Goal: Use online tool/utility: Utilize a website feature to perform a specific function

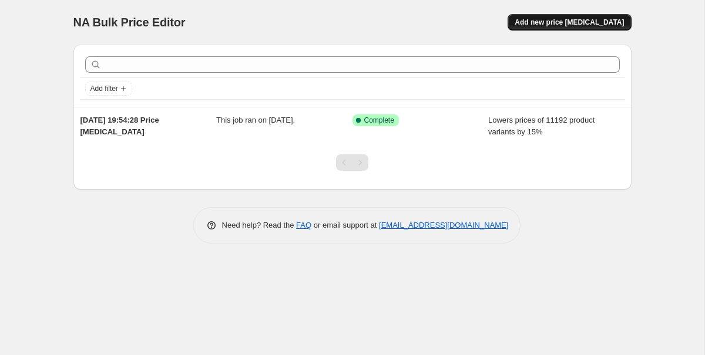
click at [546, 25] on span "Add new price [MEDICAL_DATA]" at bounding box center [568, 22] width 109 height 9
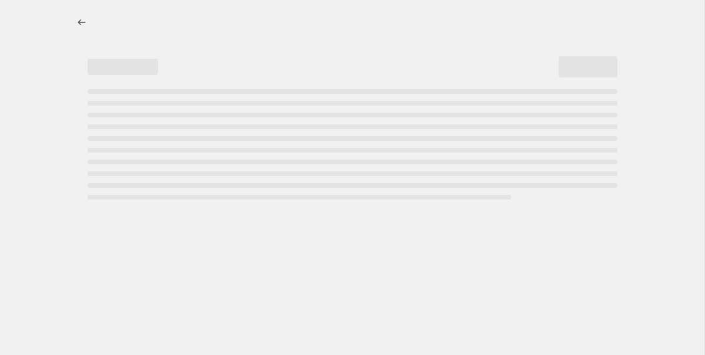
select select "percentage"
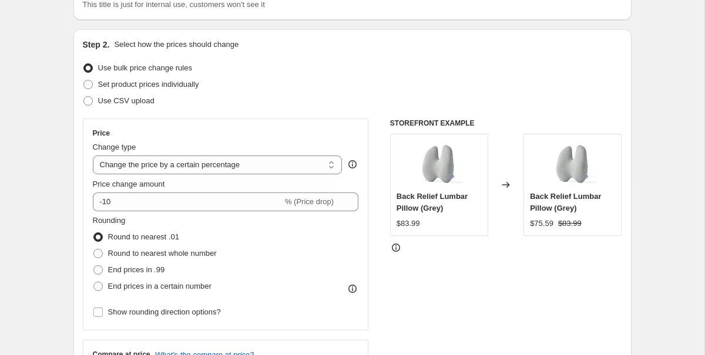
scroll to position [99, 0]
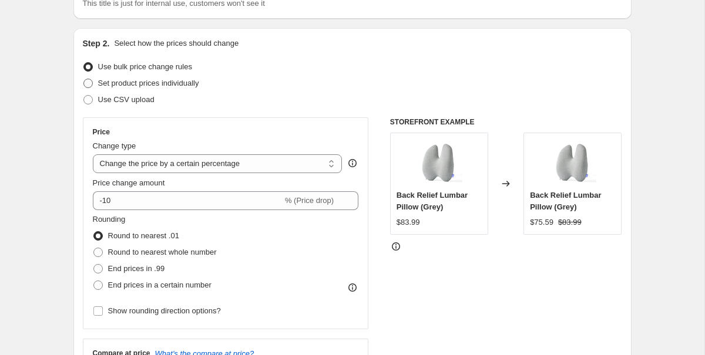
click at [166, 89] on span "Set product prices individually" at bounding box center [148, 84] width 101 height 12
click at [84, 79] on input "Set product prices individually" at bounding box center [83, 79] width 1 height 1
radio input "true"
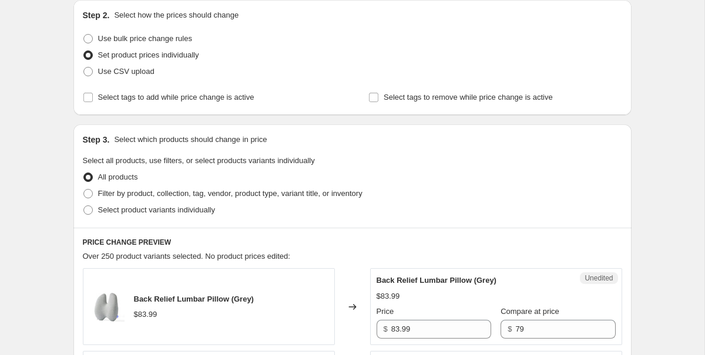
scroll to position [48, 0]
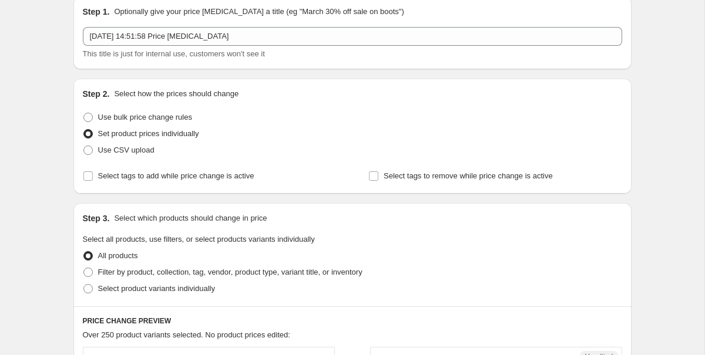
click at [144, 128] on span "Set product prices individually" at bounding box center [148, 134] width 101 height 12
click at [84, 129] on input "Set product prices individually" at bounding box center [83, 129] width 1 height 1
click at [144, 119] on span "Use bulk price change rules" at bounding box center [145, 117] width 94 height 9
click at [84, 113] on input "Use bulk price change rules" at bounding box center [83, 113] width 1 height 1
radio input "true"
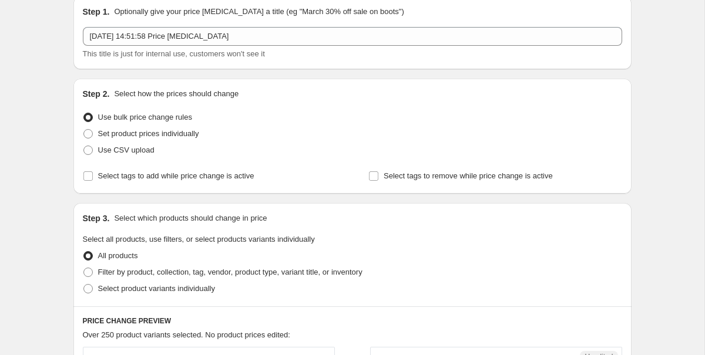
select select "percentage"
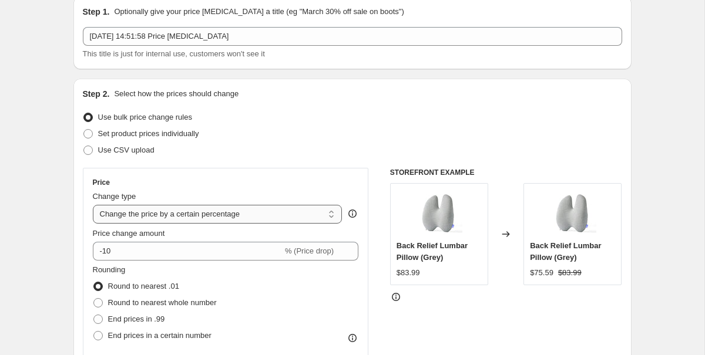
click at [183, 218] on select "Change the price to a certain amount Change the price by a certain amount Chang…" at bounding box center [218, 214] width 250 height 19
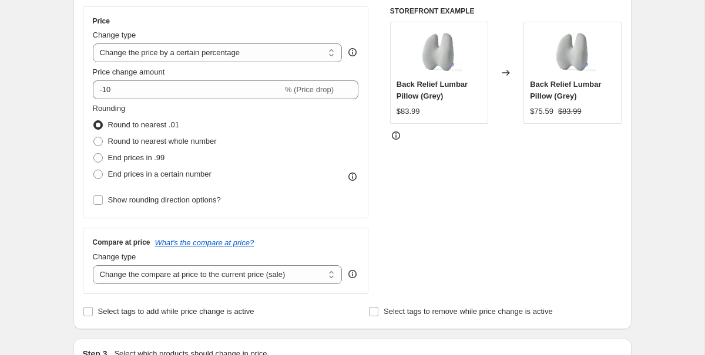
scroll to position [390, 0]
